Goal: Check status: Check status

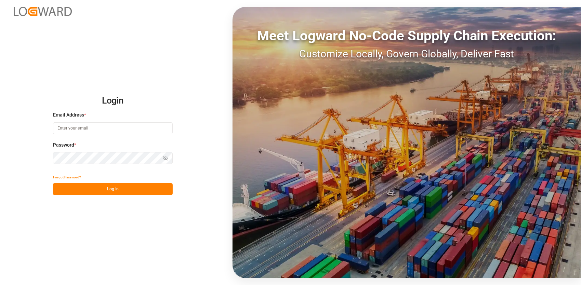
type input "[EMAIL_ADDRESS][PERSON_NAME][DOMAIN_NAME]"
click at [122, 191] on button "Log In" at bounding box center [113, 189] width 120 height 12
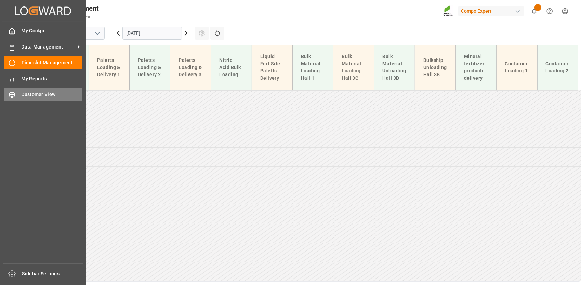
click at [16, 99] on div "Customer View Customer View" at bounding box center [43, 94] width 79 height 13
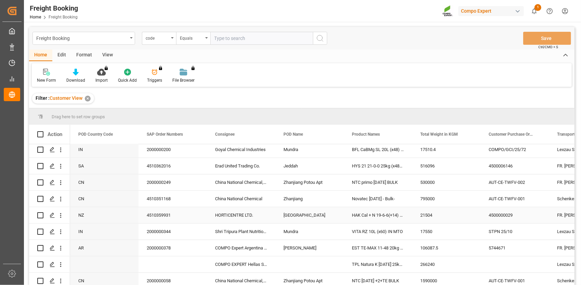
scroll to position [1335, 0]
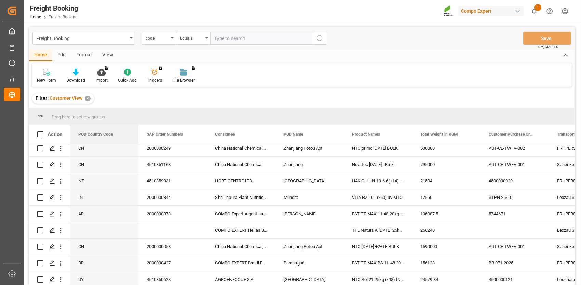
drag, startPoint x: 110, startPoint y: 135, endPoint x: 129, endPoint y: 94, distance: 45.3
click at [129, 94] on div "Freight Booking code Equals Save Ctrl/CMD + S Home Edit Format View New Form Do…" at bounding box center [302, 165] width 546 height 277
drag, startPoint x: 97, startPoint y: 136, endPoint x: 101, endPoint y: 123, distance: 13.5
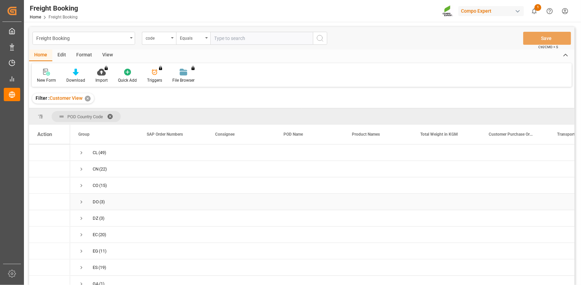
scroll to position [137, 0]
click at [81, 163] on span "Press SPACE to select this row." at bounding box center [81, 164] width 6 height 6
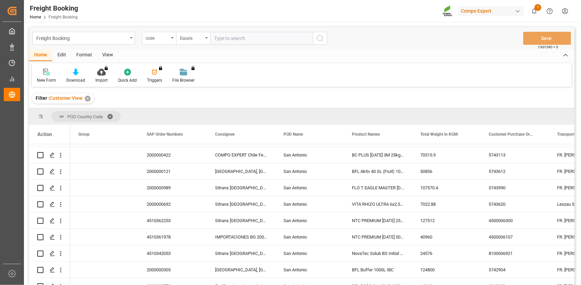
scroll to position [479, 0]
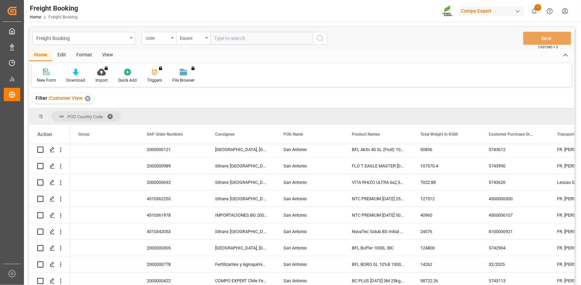
click at [440, 88] on div "Freight Booking code Equals Save Ctrl/CMD + S Home Edit Format View New Form Do…" at bounding box center [302, 165] width 546 height 277
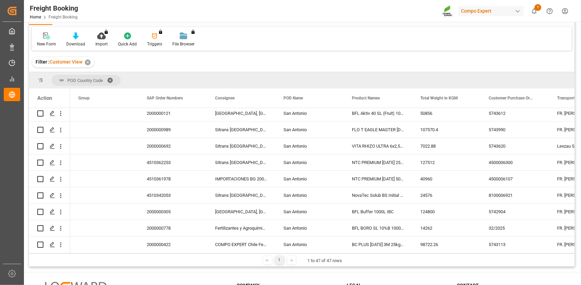
scroll to position [68, 0]
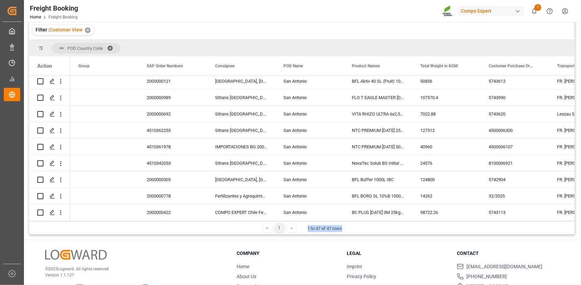
drag, startPoint x: 294, startPoint y: 222, endPoint x: 358, endPoint y: 223, distance: 64.4
click at [358, 223] on div "1 1 to 47 of 47 rows" at bounding box center [302, 228] width 546 height 14
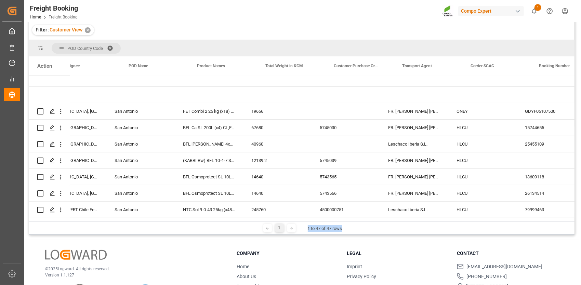
scroll to position [0, 206]
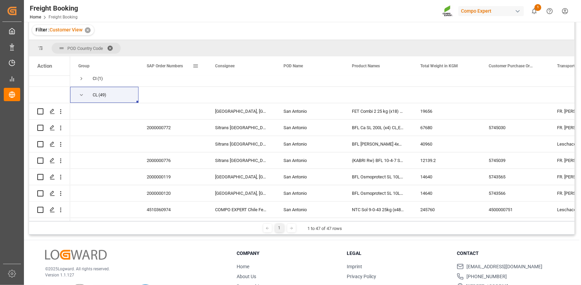
click at [197, 66] on span at bounding box center [196, 66] width 6 height 6
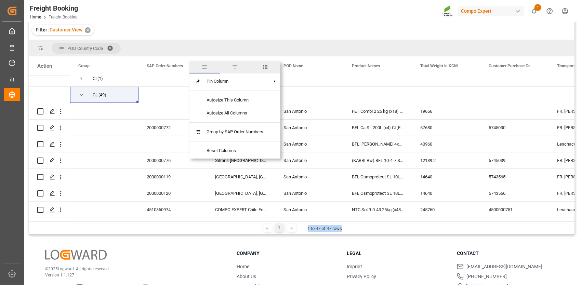
click at [265, 69] on span "columns" at bounding box center [265, 67] width 6 height 6
